Goal: Find specific page/section: Find specific page/section

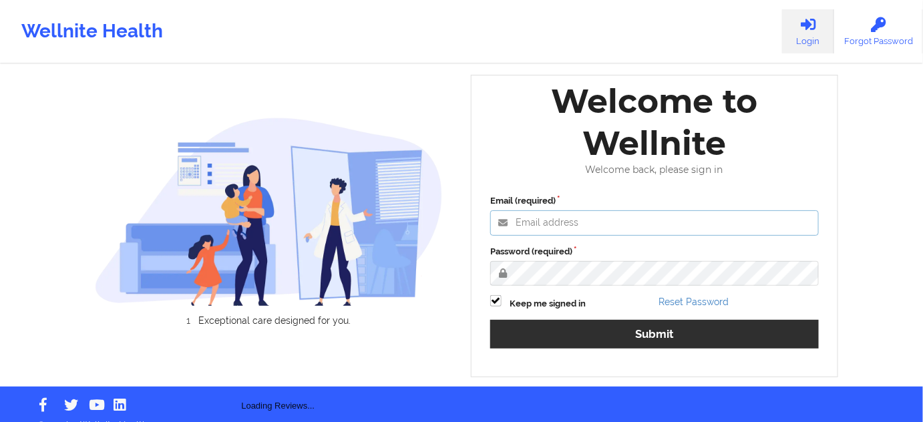
type input "[PERSON_NAME][EMAIL_ADDRESS][PERSON_NAME][DOMAIN_NAME]"
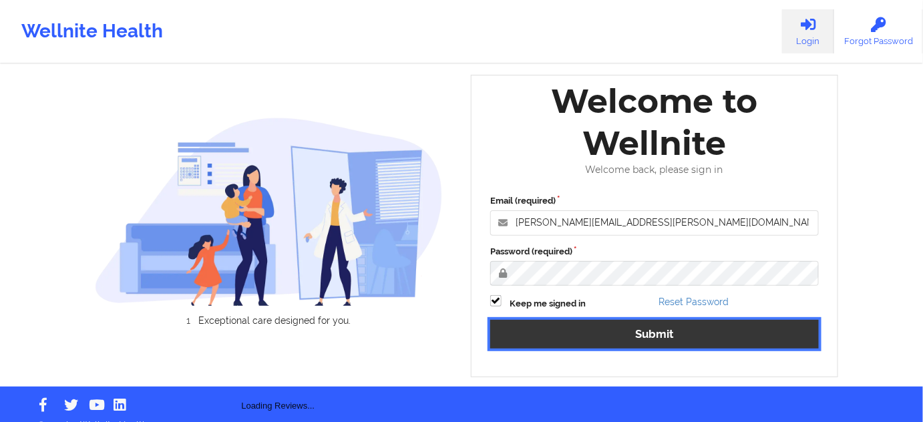
click at [592, 328] on button "Submit" at bounding box center [654, 334] width 328 height 29
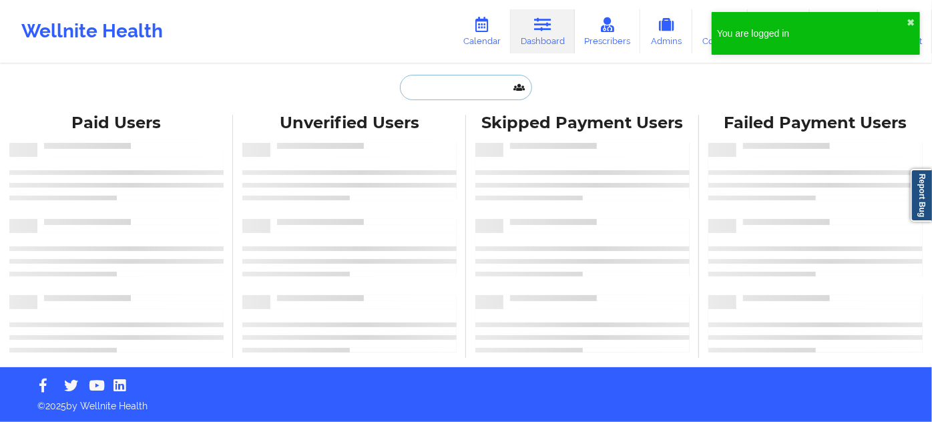
click at [472, 87] on input "text" at bounding box center [466, 87] width 132 height 25
paste input "[PERSON_NAME]"
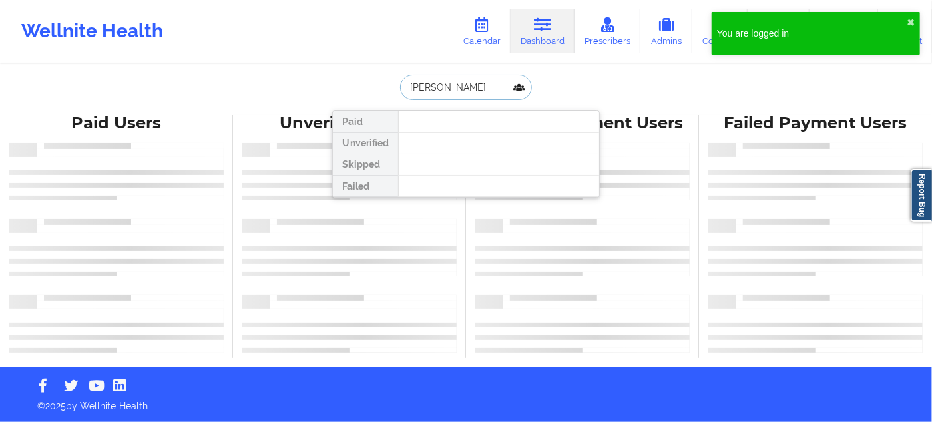
type input "[PERSON_NAME]"
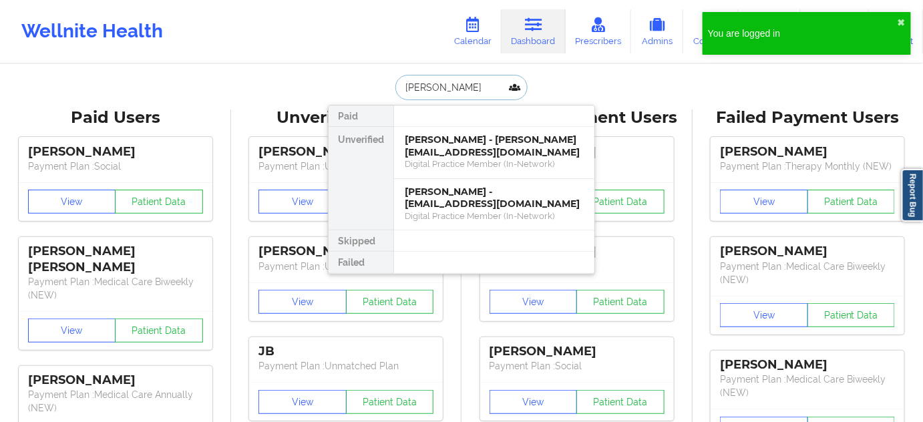
click at [447, 138] on div "[PERSON_NAME] - [PERSON_NAME][EMAIL_ADDRESS][DOMAIN_NAME]" at bounding box center [494, 146] width 179 height 25
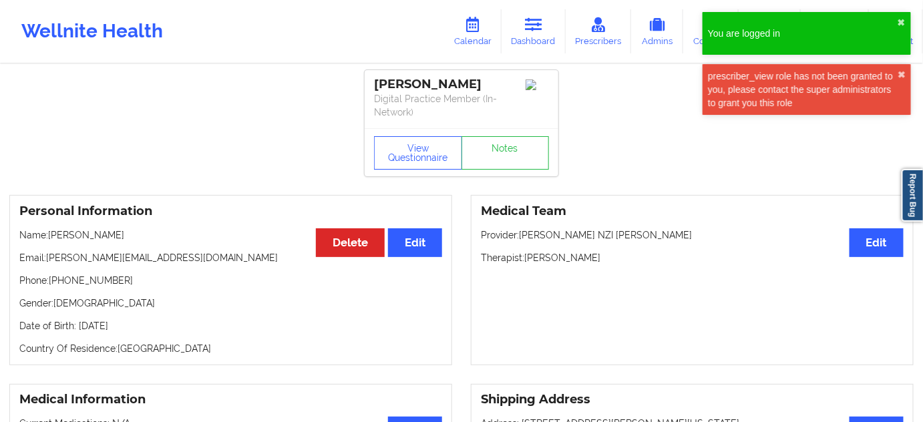
click at [90, 277] on div "Personal Information Edit Delete Name: [PERSON_NAME] Email: [PERSON_NAME][EMAIL…" at bounding box center [230, 280] width 443 height 170
click at [90, 276] on div "Personal Information Edit Delete Name: [PERSON_NAME] Email: [PERSON_NAME][EMAIL…" at bounding box center [230, 280] width 443 height 170
click at [90, 274] on p "Phone: [PHONE_NUMBER]" at bounding box center [230, 280] width 423 height 13
copy p "19565346435"
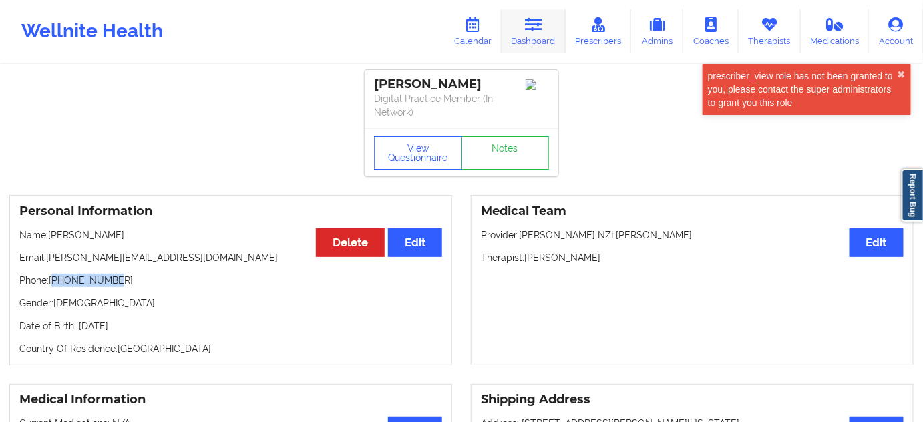
click at [525, 40] on link "Dashboard" at bounding box center [533, 31] width 64 height 44
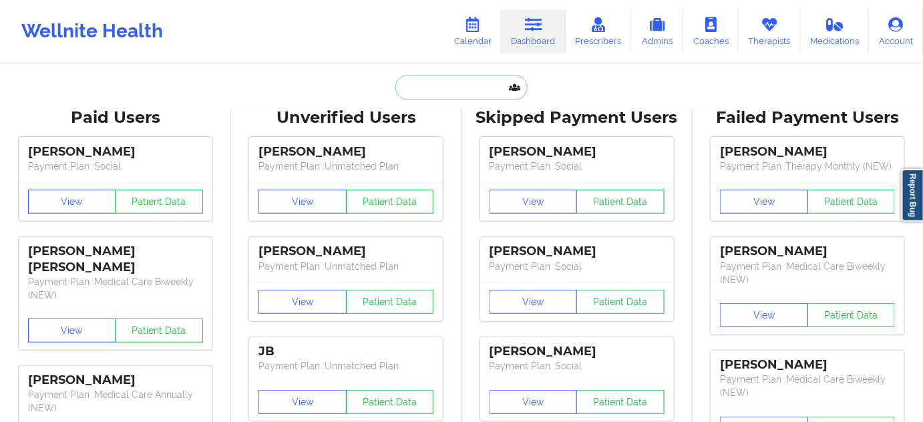
click at [453, 88] on input "text" at bounding box center [461, 87] width 132 height 25
paste input "[PERSON_NAME][EMAIL_ADDRESS][DOMAIN_NAME]"
type input "[PERSON_NAME][EMAIL_ADDRESS][DOMAIN_NAME]"
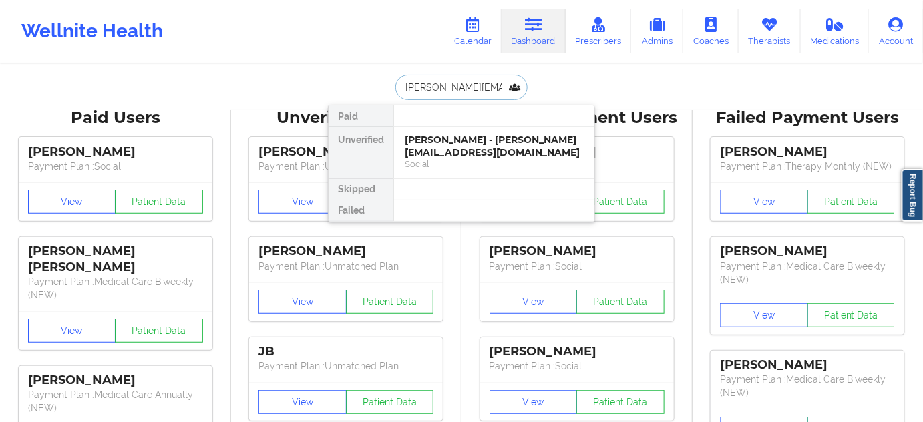
click at [441, 144] on div "[PERSON_NAME] - [PERSON_NAME][EMAIL_ADDRESS][DOMAIN_NAME]" at bounding box center [494, 146] width 179 height 25
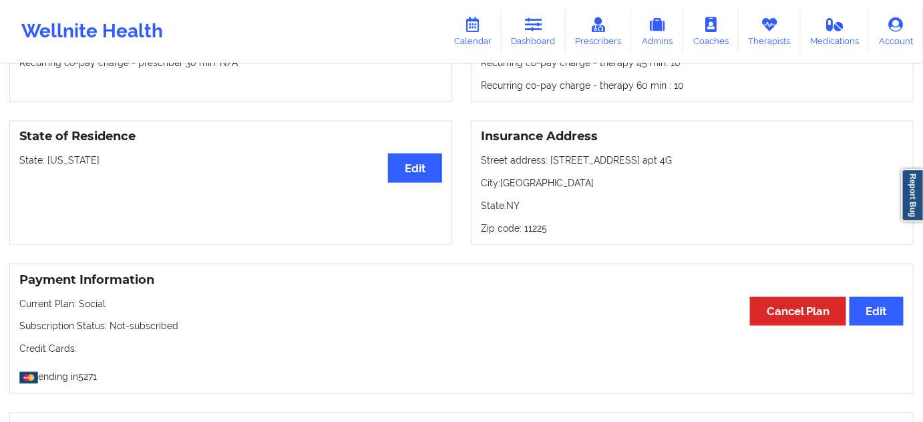
scroll to position [527, 0]
